Goal: Task Accomplishment & Management: Manage account settings

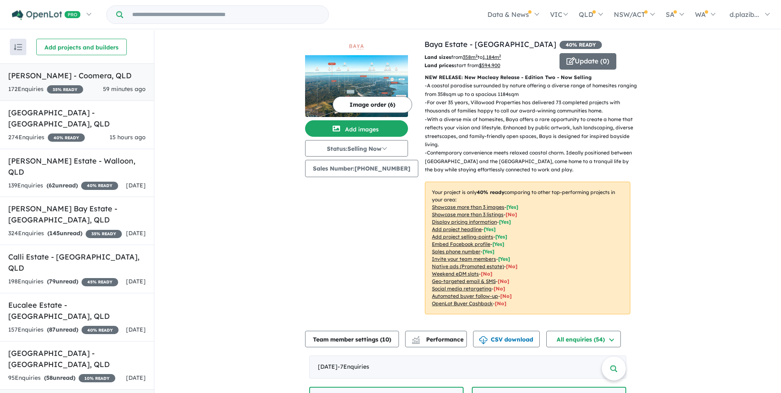
click at [104, 88] on span "59 minutes ago" at bounding box center [124, 88] width 43 height 7
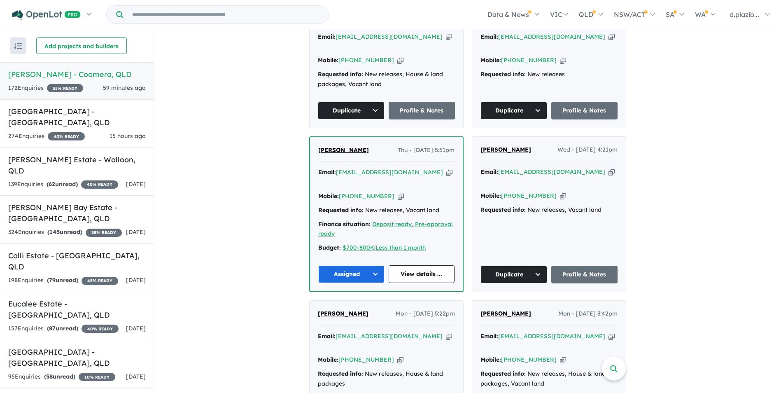
scroll to position [121, 0]
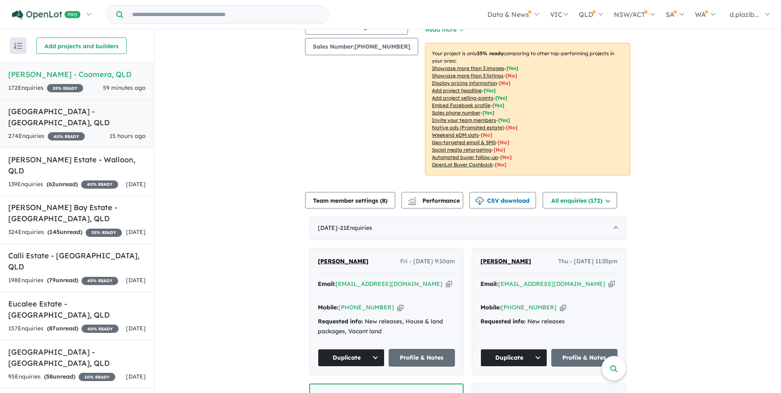
click at [120, 117] on link "Bellevue Estate - [GEOGRAPHIC_DATA] , [GEOGRAPHIC_DATA] 274 Enquir ies ( 0 unre…" at bounding box center [77, 123] width 154 height 49
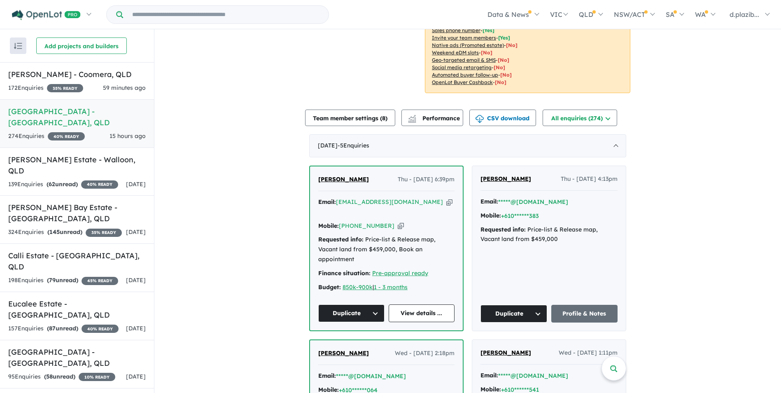
scroll to position [453, 0]
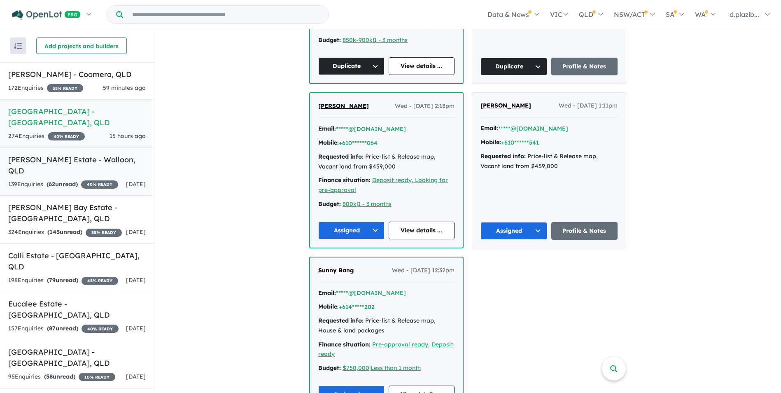
click at [108, 154] on h5 "[PERSON_NAME] Estate - [GEOGRAPHIC_DATA] , [GEOGRAPHIC_DATA]" at bounding box center [76, 165] width 137 height 22
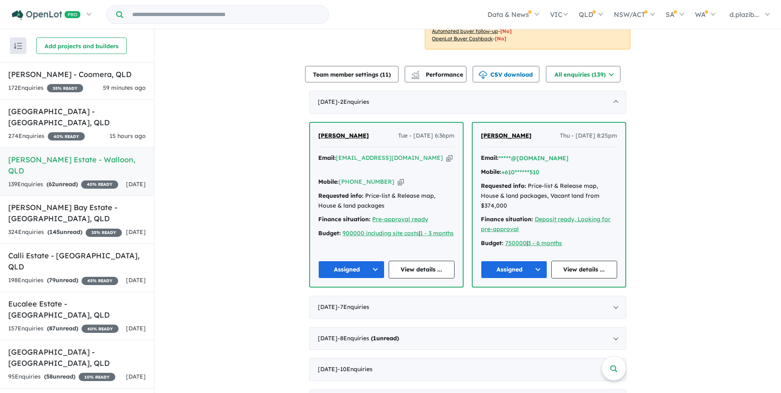
scroll to position [494, 0]
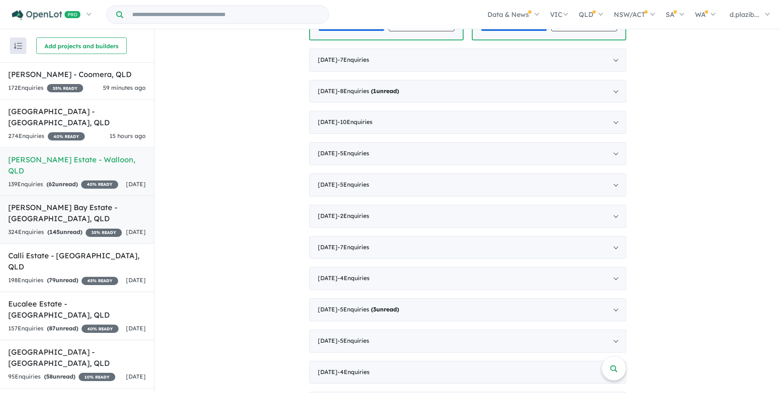
click at [112, 178] on h5 "[PERSON_NAME] Bay Estate - [GEOGRAPHIC_DATA] , [GEOGRAPHIC_DATA]" at bounding box center [76, 213] width 137 height 22
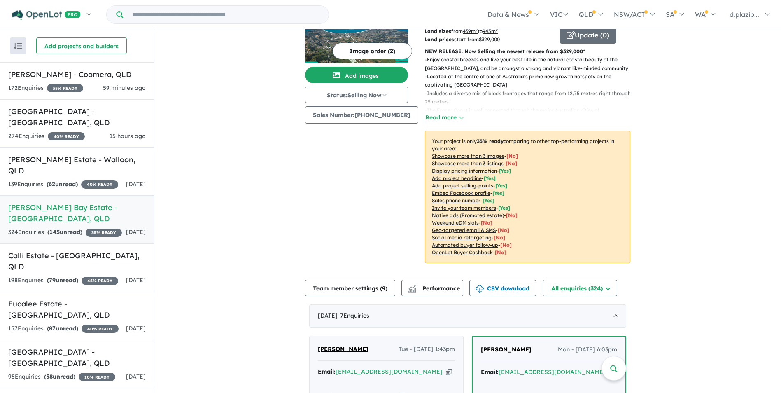
scroll to position [283, 0]
